Goal: Check status: Check status

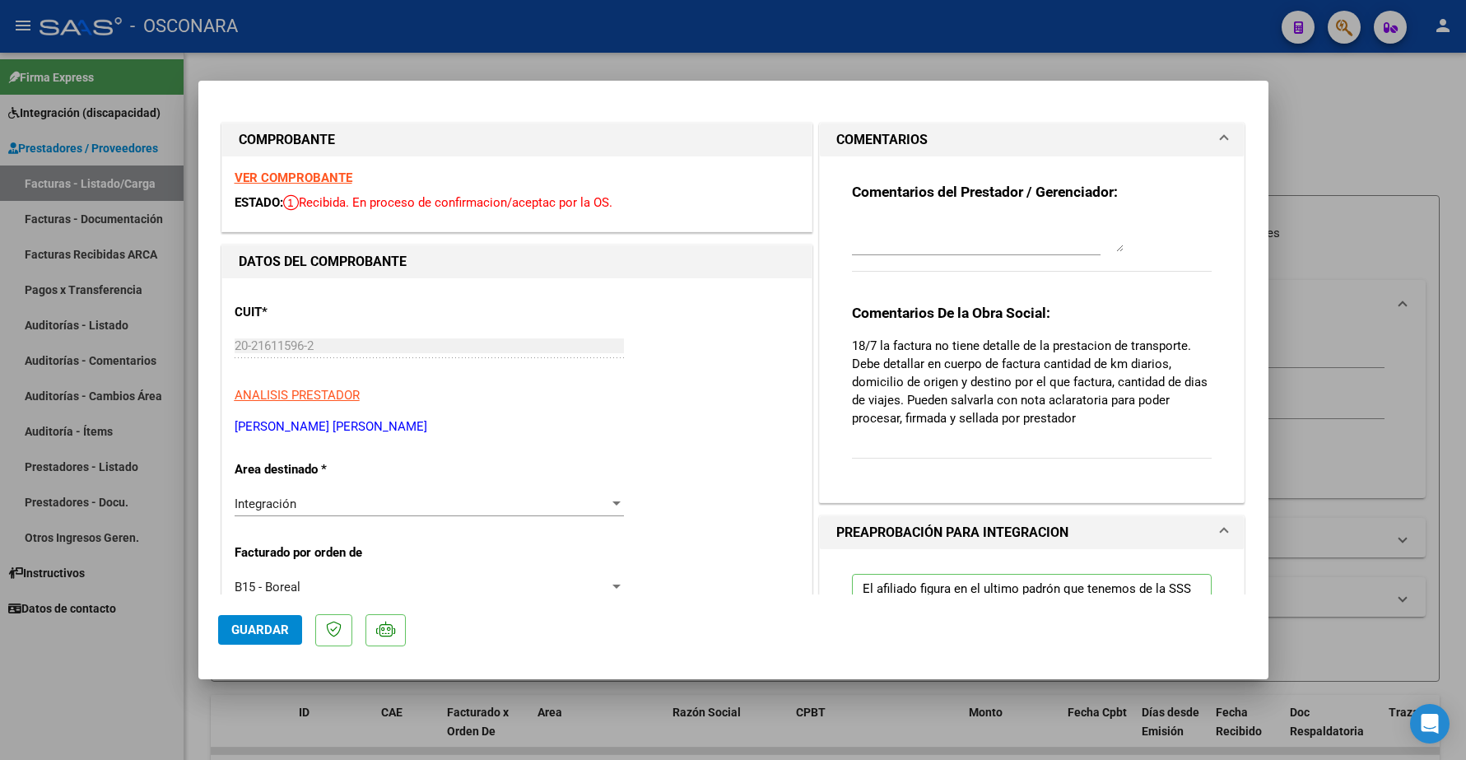
type input "$ 0,00"
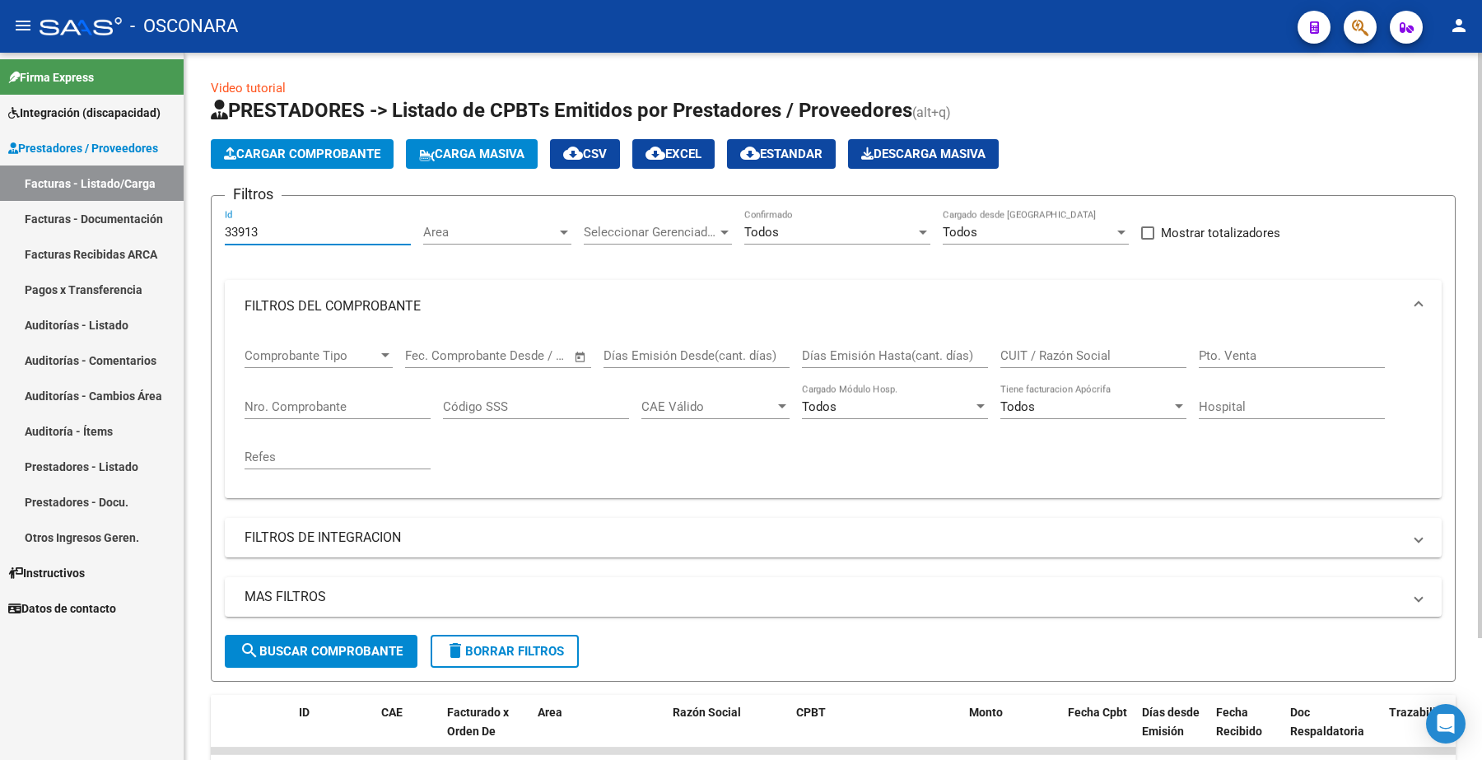
drag, startPoint x: 280, startPoint y: 233, endPoint x: 190, endPoint y: 190, distance: 99.4
click at [190, 215] on div "Video tutorial PRESTADORES -> Listado de CPBTs Emitidos por Prestadores / Prove…" at bounding box center [833, 474] width 1298 height 843
paste input "23359363079"
type input "23359363079"
drag, startPoint x: 317, startPoint y: 228, endPoint x: 203, endPoint y: 225, distance: 113.7
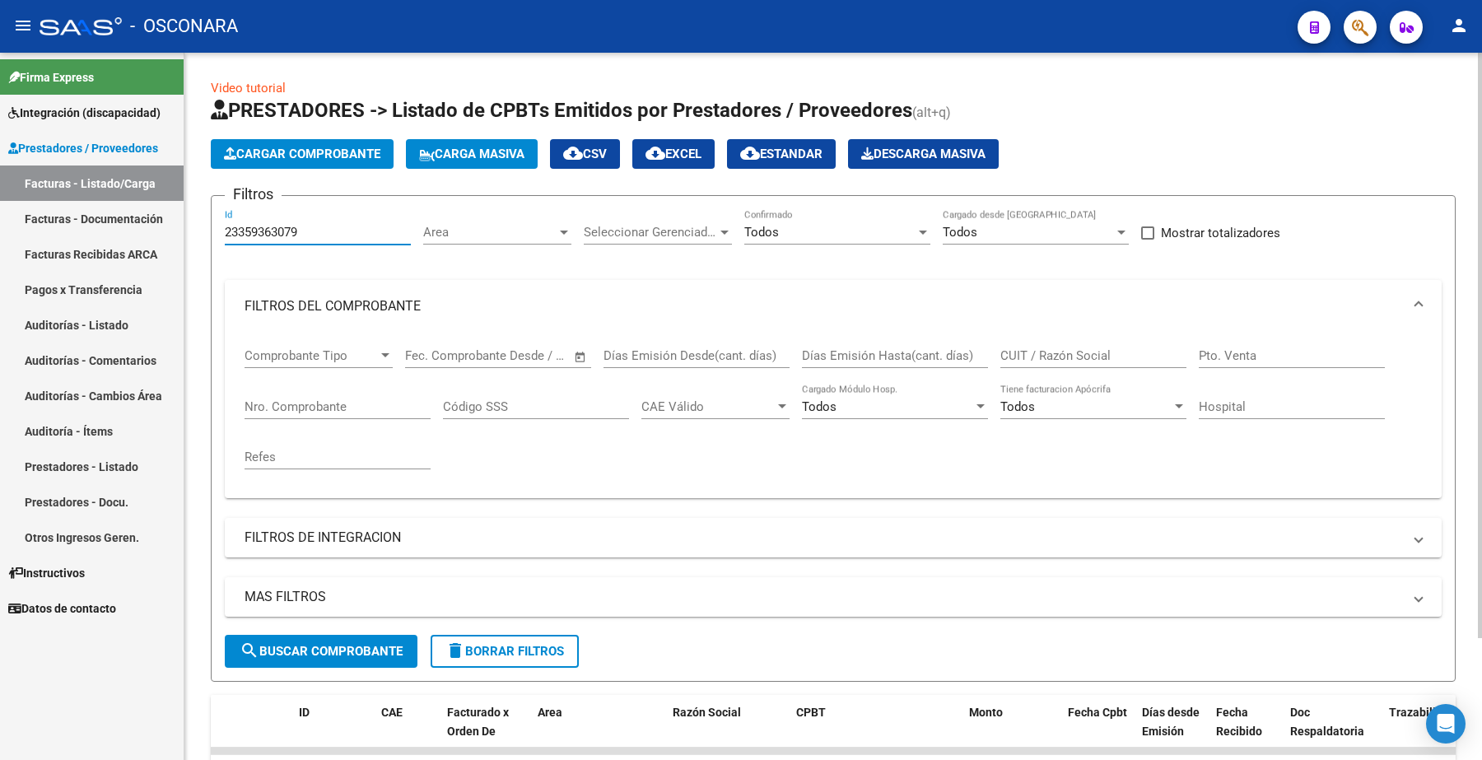
click at [195, 225] on div "Video tutorial PRESTADORES -> Listado de CPBTs Emitidos por Prestadores / Prove…" at bounding box center [833, 474] width 1298 height 843
click at [1010, 348] on input "CUIT / Razón Social" at bounding box center [1093, 355] width 186 height 15
paste input "23359363079"
type input "23359363079"
click at [346, 651] on span "search Buscar Comprobante" at bounding box center [321, 651] width 163 height 15
